Goal: Information Seeking & Learning: Learn about a topic

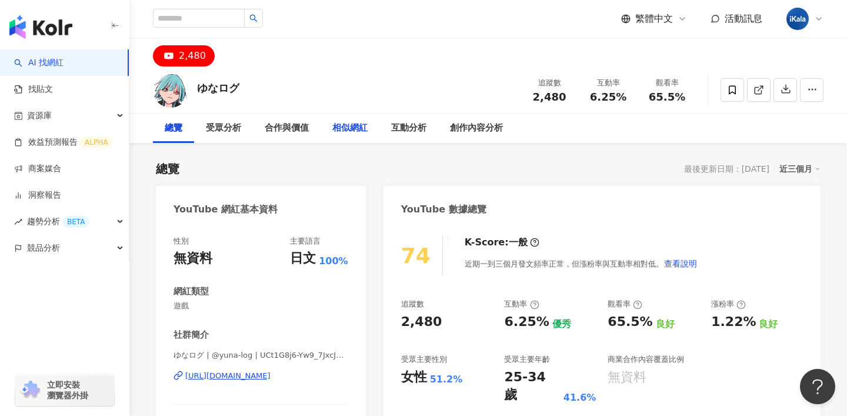
click at [367, 131] on div "相似網紅" at bounding box center [349, 128] width 35 height 14
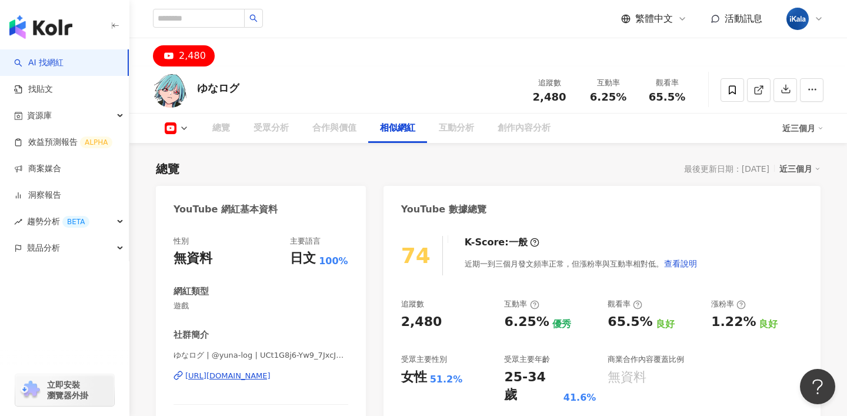
scroll to position [1632, 0]
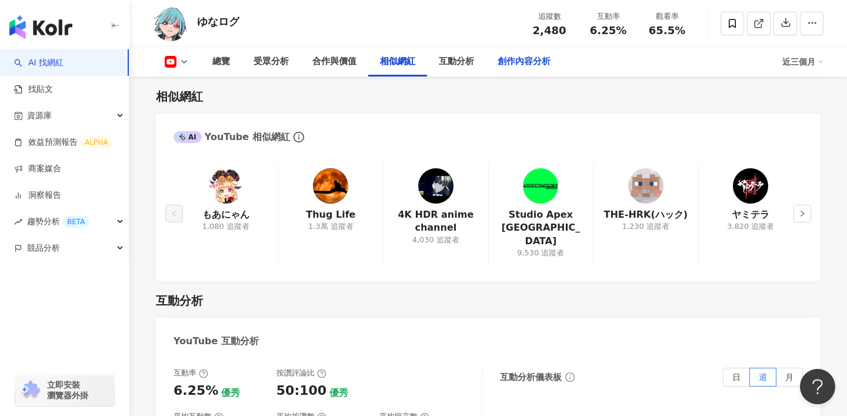
click at [505, 54] on div "創作內容分析" at bounding box center [524, 61] width 76 height 29
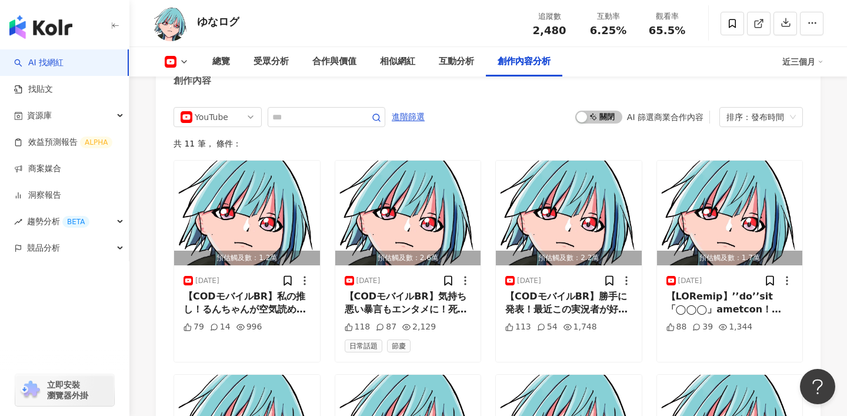
scroll to position [3222, 0]
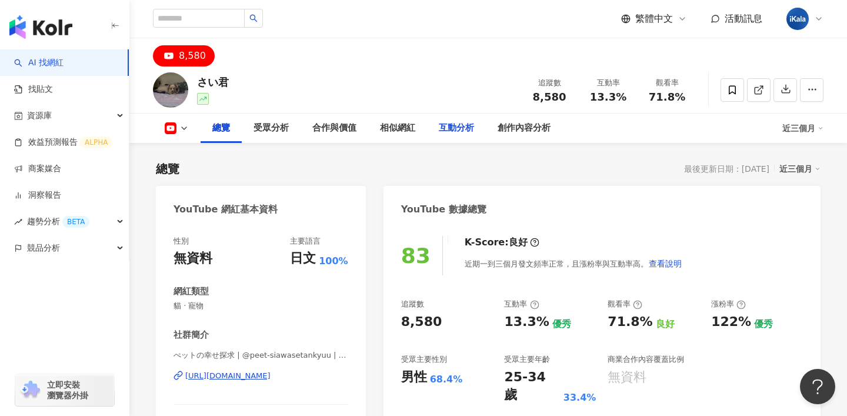
click at [459, 122] on div "互動分析" at bounding box center [456, 128] width 35 height 14
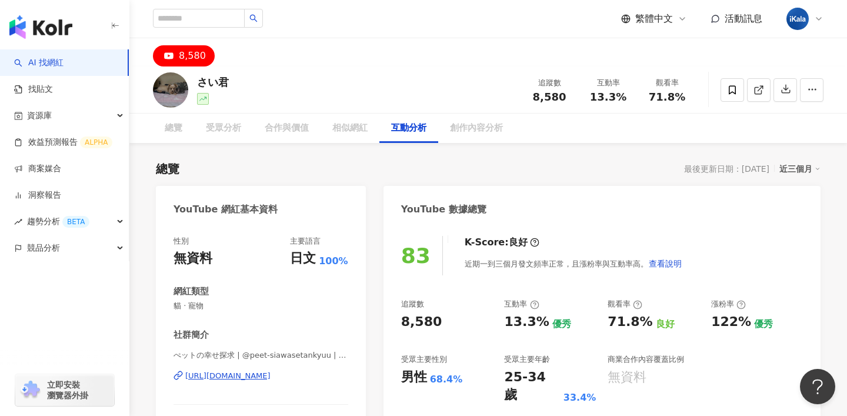
scroll to position [1823, 0]
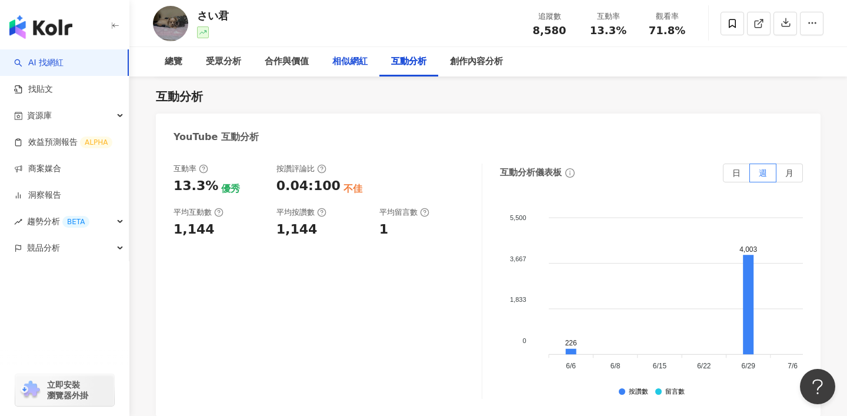
click at [348, 62] on div "相似網紅" at bounding box center [349, 62] width 35 height 14
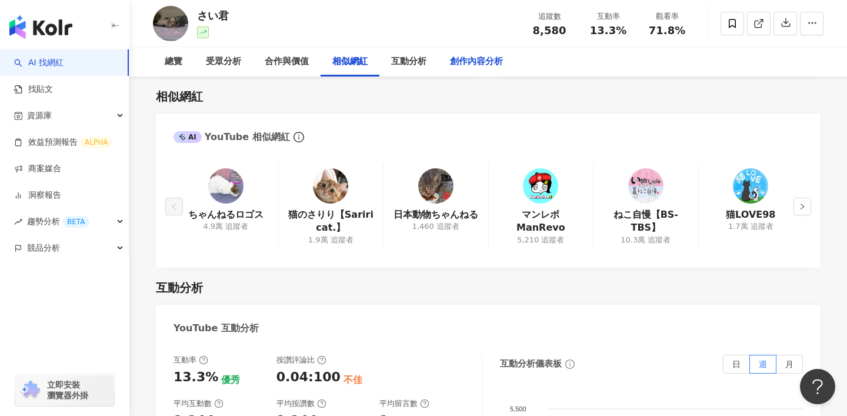
click at [474, 68] on div "創作內容分析" at bounding box center [476, 62] width 53 height 14
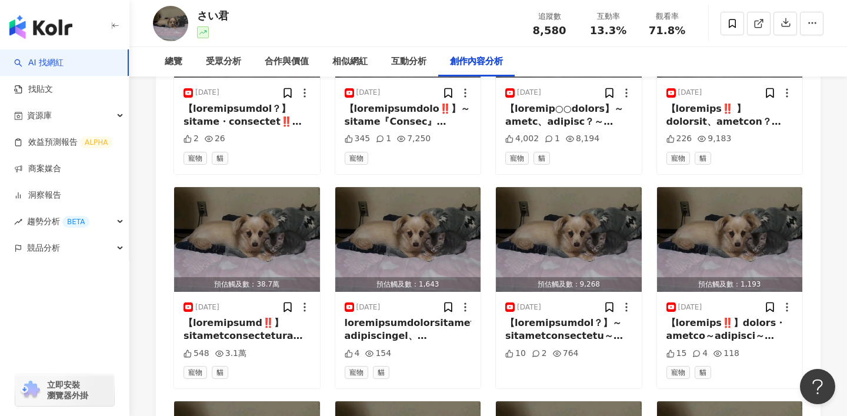
scroll to position [3469, 0]
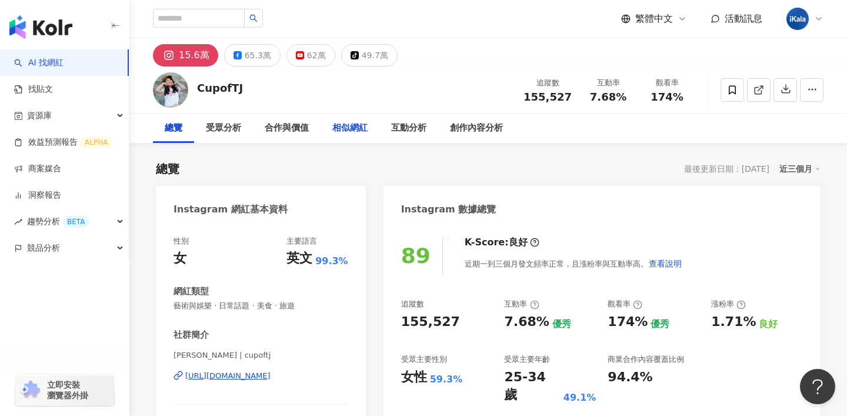
click at [346, 131] on div "相似網紅" at bounding box center [349, 128] width 35 height 14
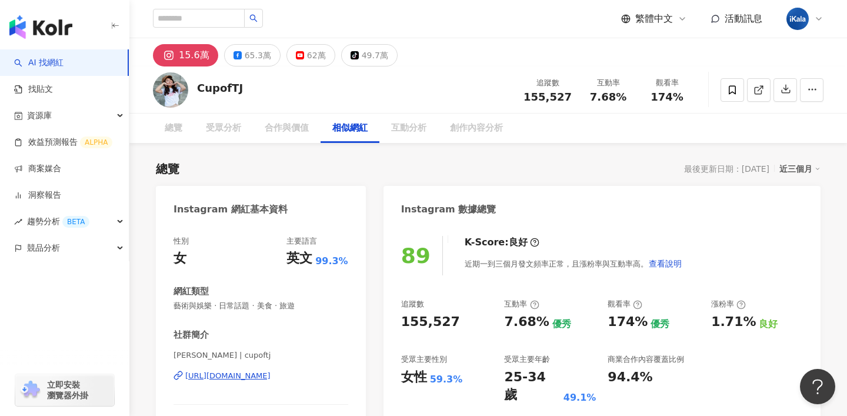
scroll to position [1915, 0]
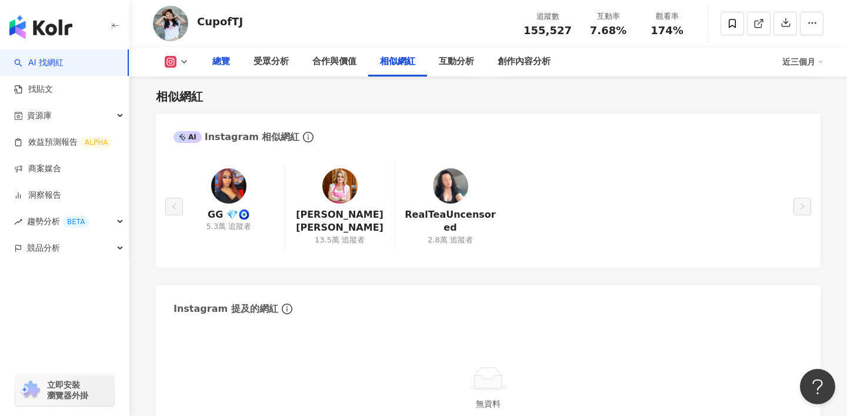
click at [223, 64] on div "總覽" at bounding box center [221, 62] width 18 height 14
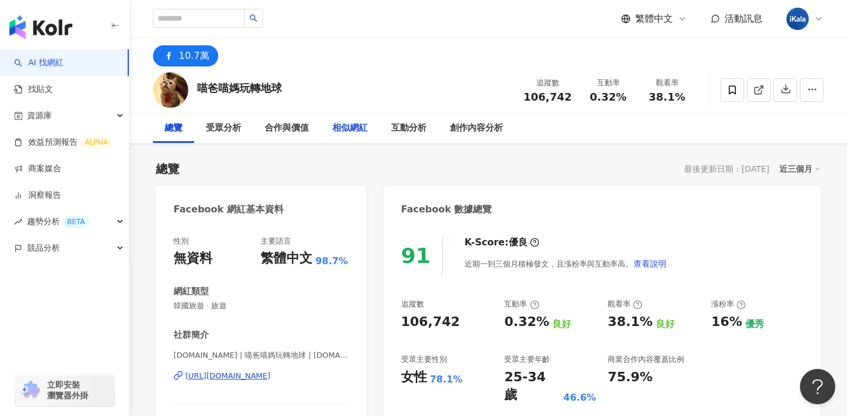
click at [346, 130] on div "相似網紅" at bounding box center [349, 128] width 35 height 14
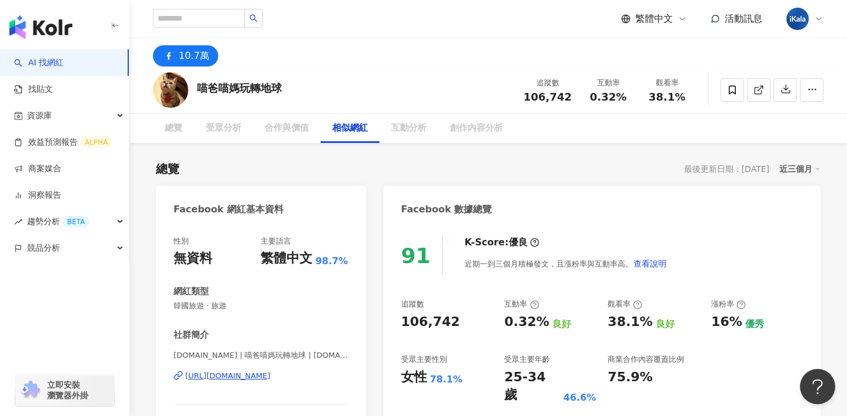
scroll to position [1663, 0]
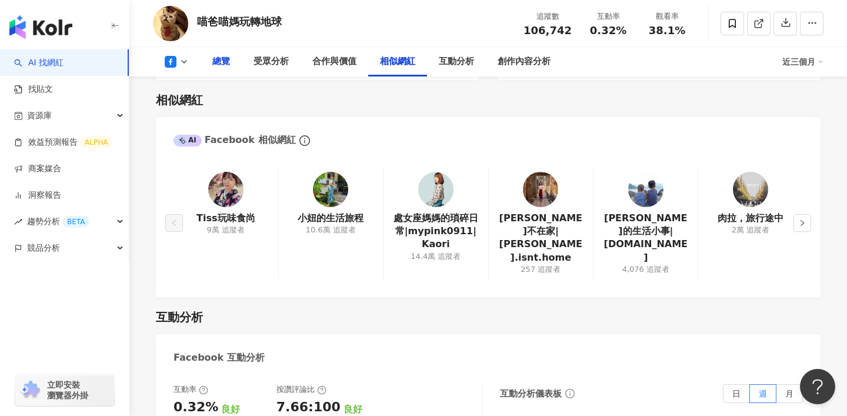
click at [232, 69] on div "總覽" at bounding box center [221, 61] width 41 height 29
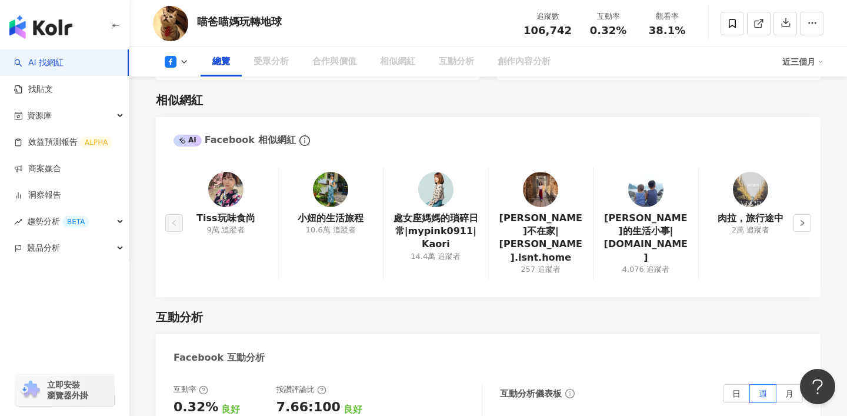
scroll to position [72, 0]
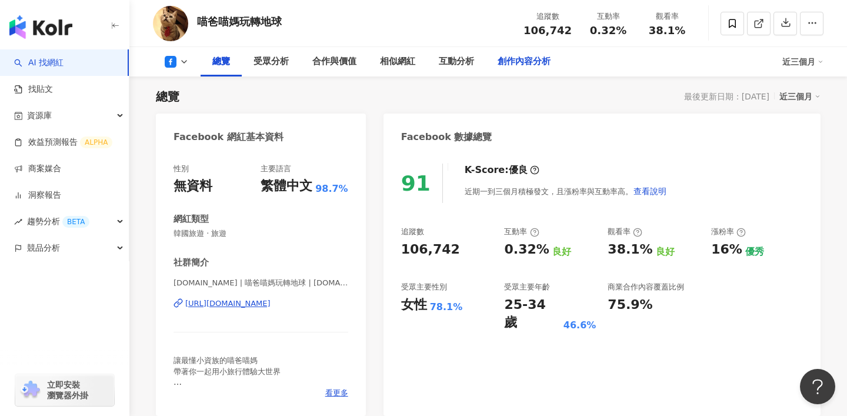
click at [527, 67] on div "創作內容分析" at bounding box center [523, 62] width 53 height 14
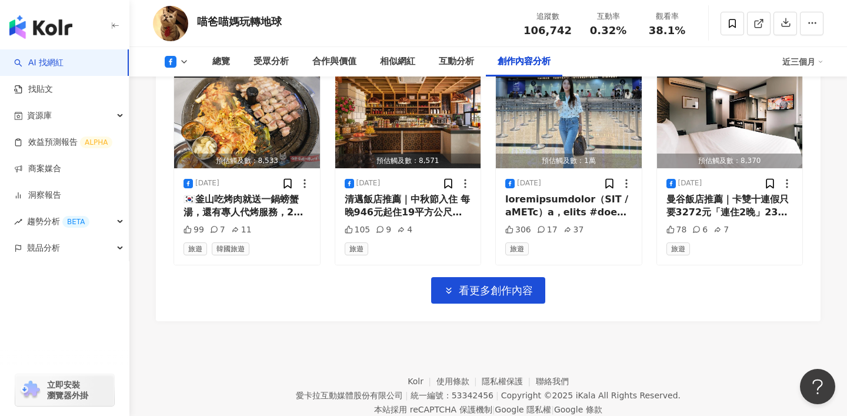
scroll to position [3737, 0]
